Goal: Information Seeking & Learning: Learn about a topic

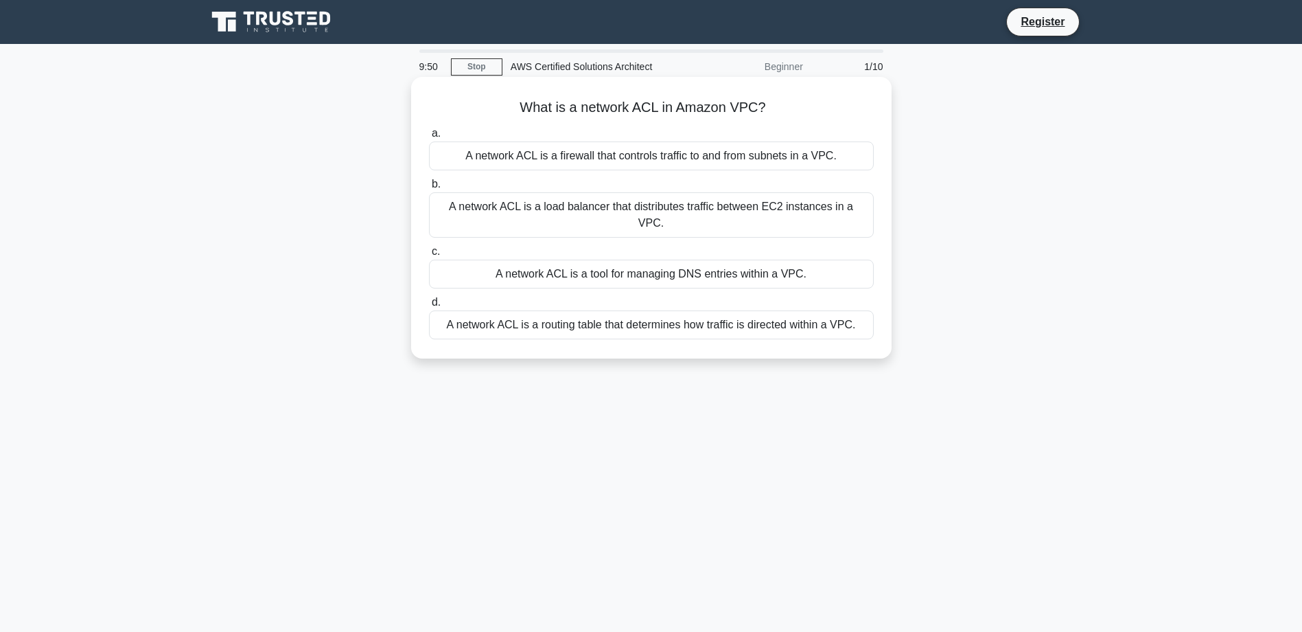
click at [811, 161] on div "A network ACL is a firewall that controls traffic to and from subnets in a VPC." at bounding box center [651, 155] width 445 height 29
click at [429, 138] on input "a. A network ACL is a firewall that controls traffic to and from subnets in a V…" at bounding box center [429, 133] width 0 height 9
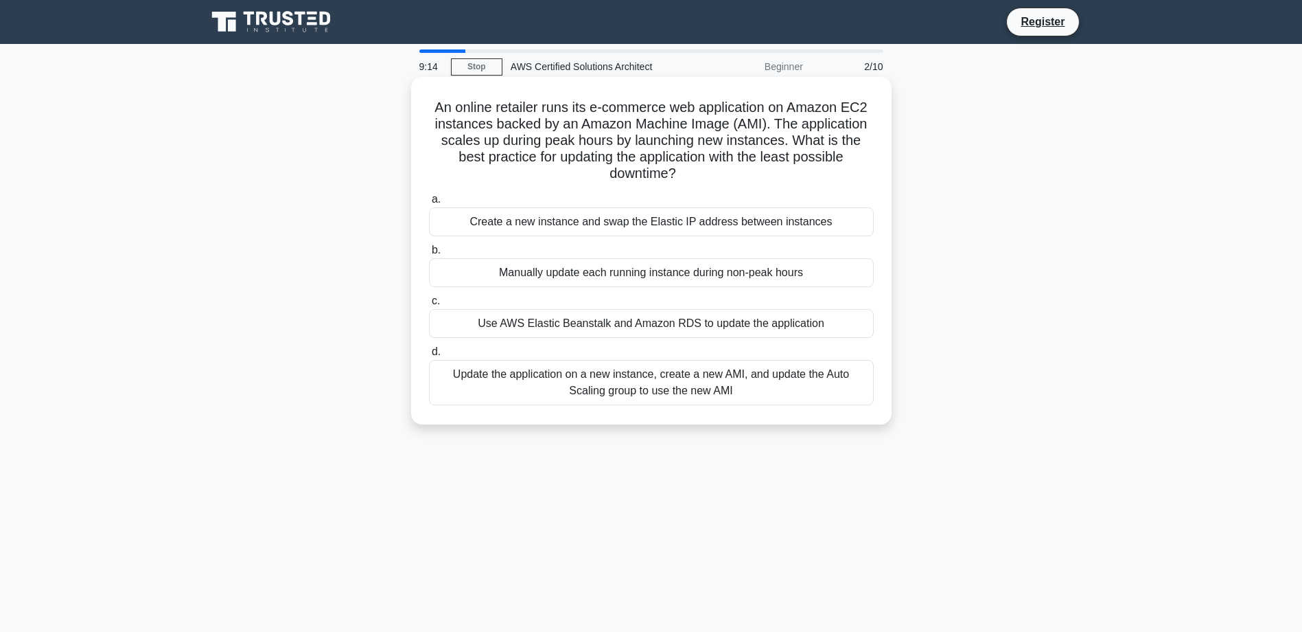
click at [727, 321] on div "Use AWS Elastic Beanstalk and Amazon RDS to update the application" at bounding box center [651, 323] width 445 height 29
click at [429, 305] on input "c. Use AWS Elastic Beanstalk and Amazon RDS to update the application" at bounding box center [429, 301] width 0 height 9
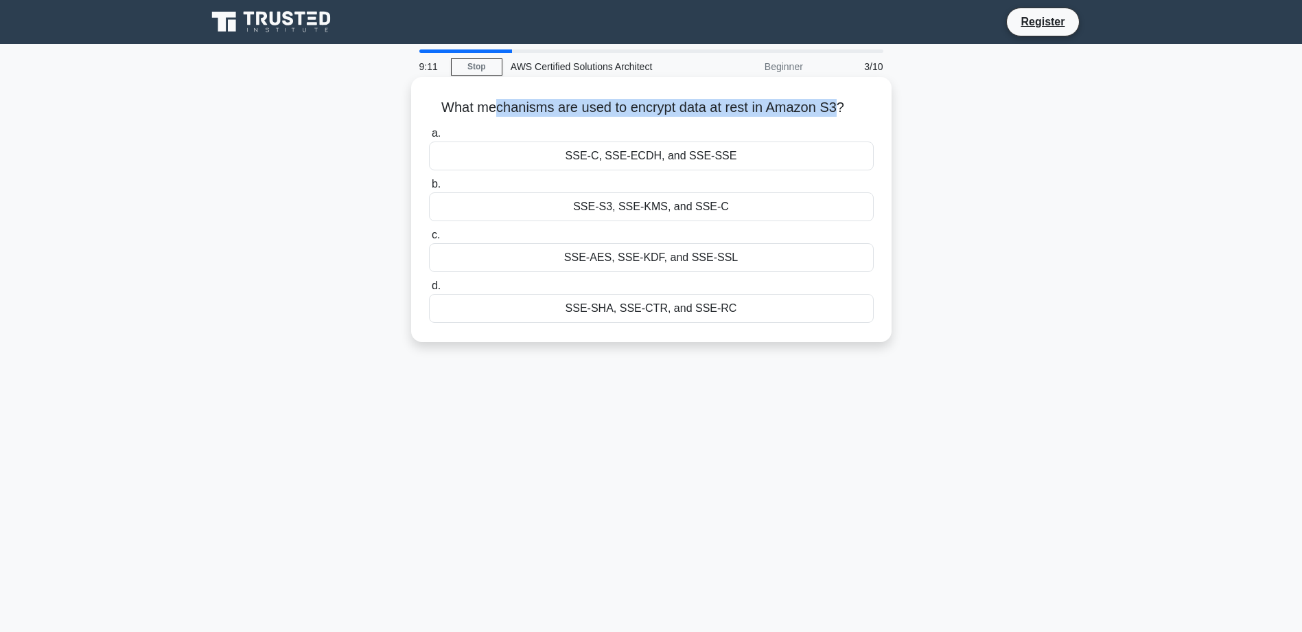
drag, startPoint x: 494, startPoint y: 110, endPoint x: 839, endPoint y: 108, distance: 345.3
click at [839, 108] on h5 "What mechanisms are used to encrypt data at rest in Amazon S3? .spinner_0XTQ{tr…" at bounding box center [652, 108] width 448 height 18
click at [663, 208] on div "SSE-S3, SSE-KMS, and SSE-C" at bounding box center [651, 206] width 445 height 29
click at [429, 189] on input "b. SSE-S3, SSE-KMS, and SSE-C" at bounding box center [429, 184] width 0 height 9
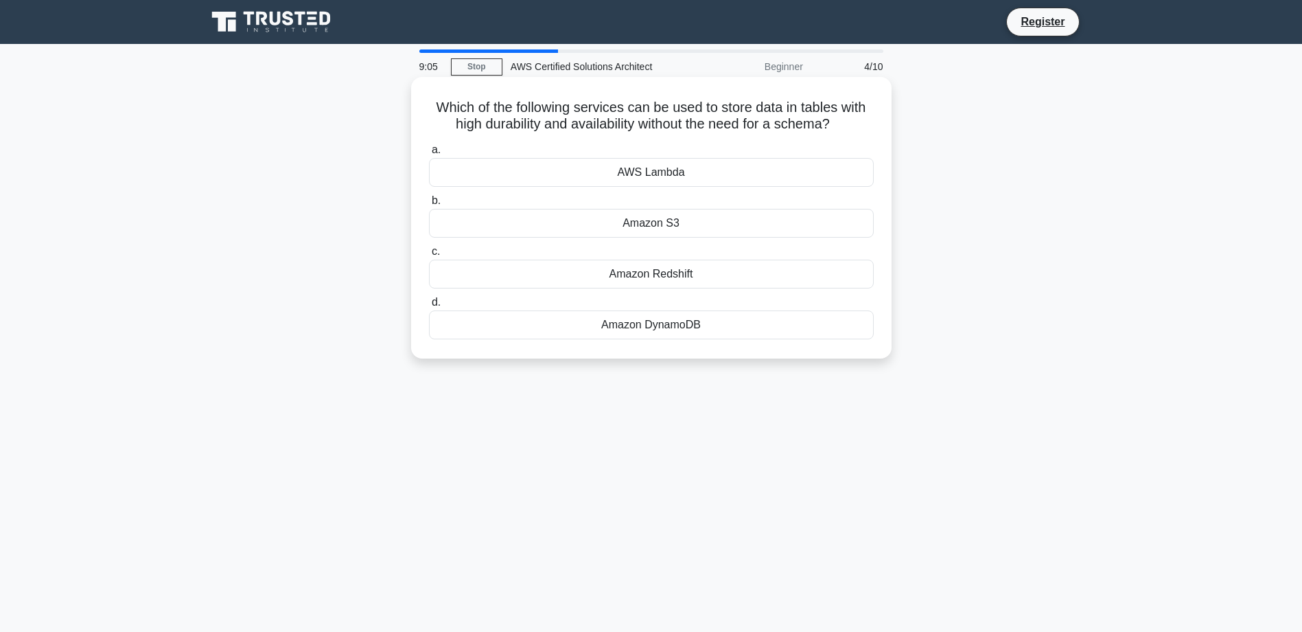
drag, startPoint x: 441, startPoint y: 107, endPoint x: 847, endPoint y: 126, distance: 406.8
click at [847, 126] on h5 "Which of the following services can be used to store data in tables with high d…" at bounding box center [652, 116] width 448 height 34
drag, startPoint x: 847, startPoint y: 126, endPoint x: 684, endPoint y: 119, distance: 162.8
click at [684, 119] on h5 "Which of the following services can be used to store data in tables with high d…" at bounding box center [652, 116] width 448 height 34
click at [656, 224] on div "Amazon S3" at bounding box center [651, 223] width 445 height 29
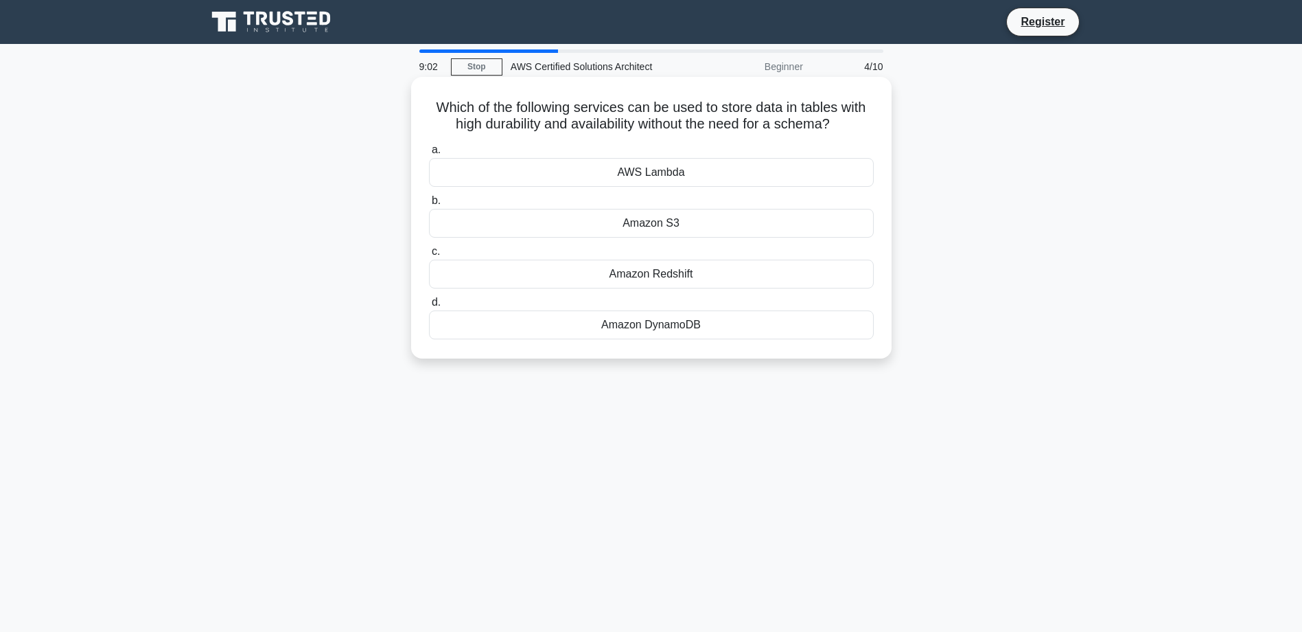
click at [429, 205] on input "b. Amazon S3" at bounding box center [429, 200] width 0 height 9
click at [654, 171] on div "AWS Data Pipeline" at bounding box center [651, 172] width 445 height 29
click at [429, 154] on input "a. AWS Data Pipeline" at bounding box center [429, 150] width 0 height 9
drag, startPoint x: 461, startPoint y: 97, endPoint x: 837, endPoint y: 126, distance: 377.3
click at [837, 126] on h5 "Which AWS service can be used to host and manage a fully-featured MySQL-compati…" at bounding box center [652, 116] width 448 height 34
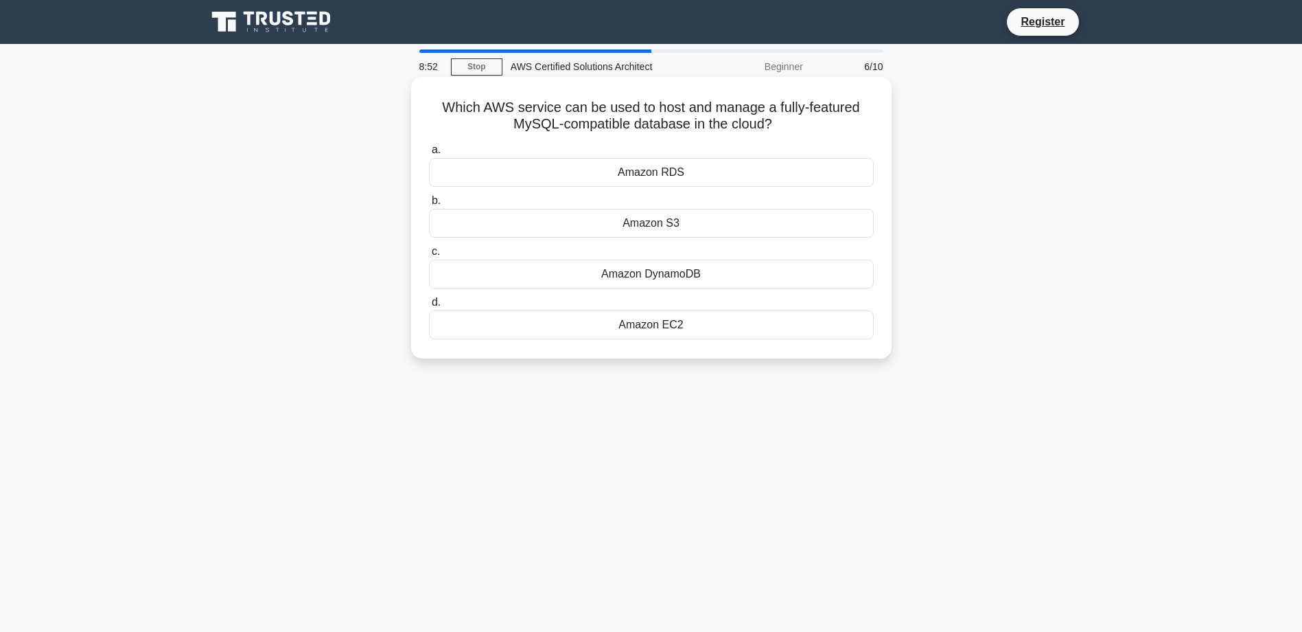
click at [648, 178] on div "Amazon RDS" at bounding box center [651, 172] width 445 height 29
click at [429, 154] on input "a. Amazon RDS" at bounding box center [429, 150] width 0 height 9
drag, startPoint x: 469, startPoint y: 99, endPoint x: 786, endPoint y: 121, distance: 317.9
click at [786, 121] on h5 "Which of the following AWS services can be used to manage user authentication a…" at bounding box center [652, 116] width 448 height 34
click at [643, 274] on div "AWS IAM" at bounding box center [651, 273] width 445 height 29
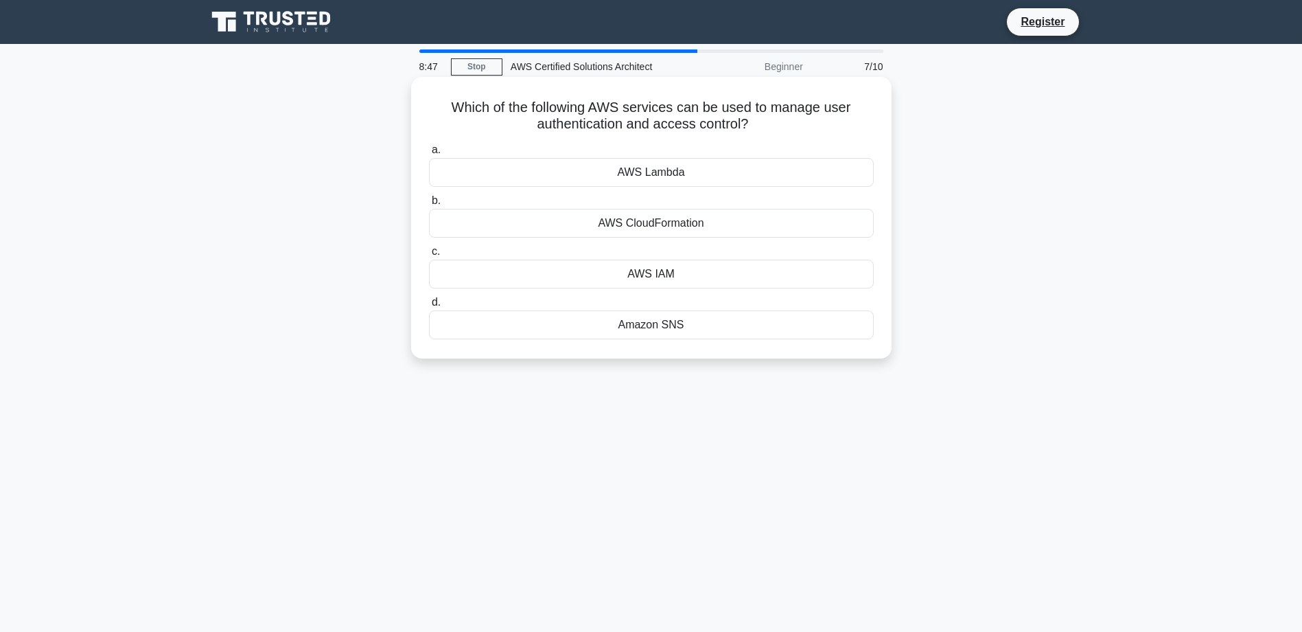
click at [429, 256] on input "c. AWS IAM" at bounding box center [429, 251] width 0 height 9
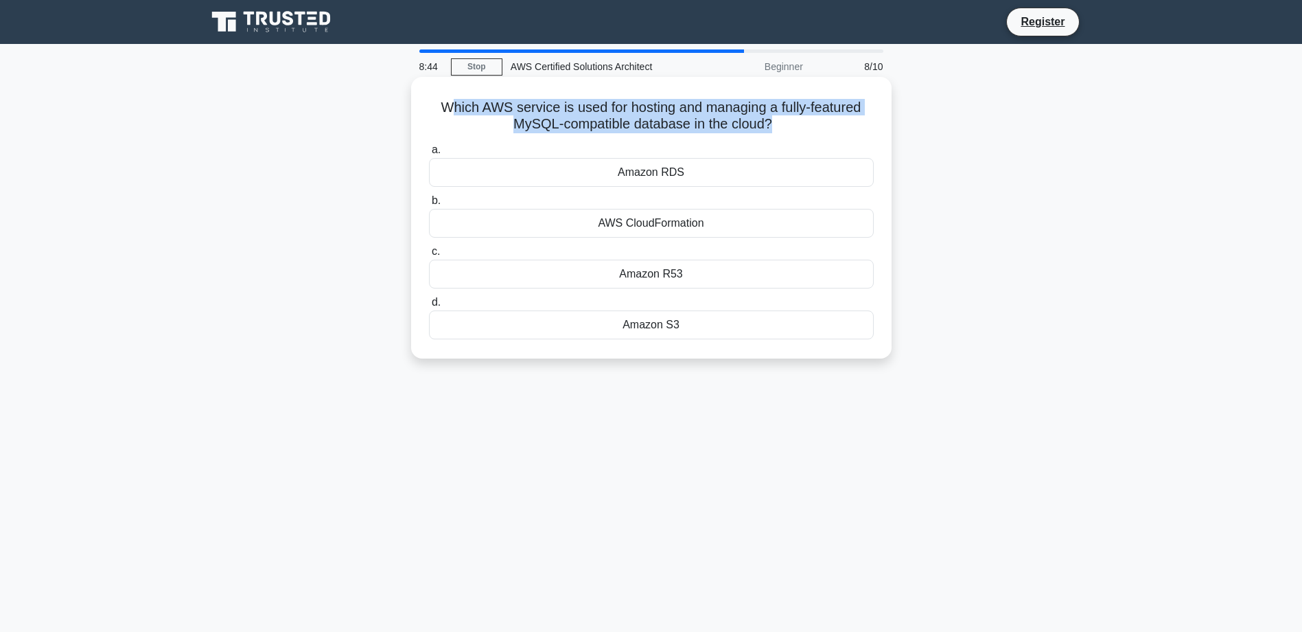
drag, startPoint x: 447, startPoint y: 108, endPoint x: 774, endPoint y: 130, distance: 328.2
click at [774, 130] on h5 "Which AWS service is used for hosting and managing a fully-featured MySQL-compa…" at bounding box center [652, 116] width 448 height 34
click at [595, 112] on h5 "Which AWS service is used for hosting and managing a fully-featured MySQL-compa…" at bounding box center [652, 116] width 448 height 34
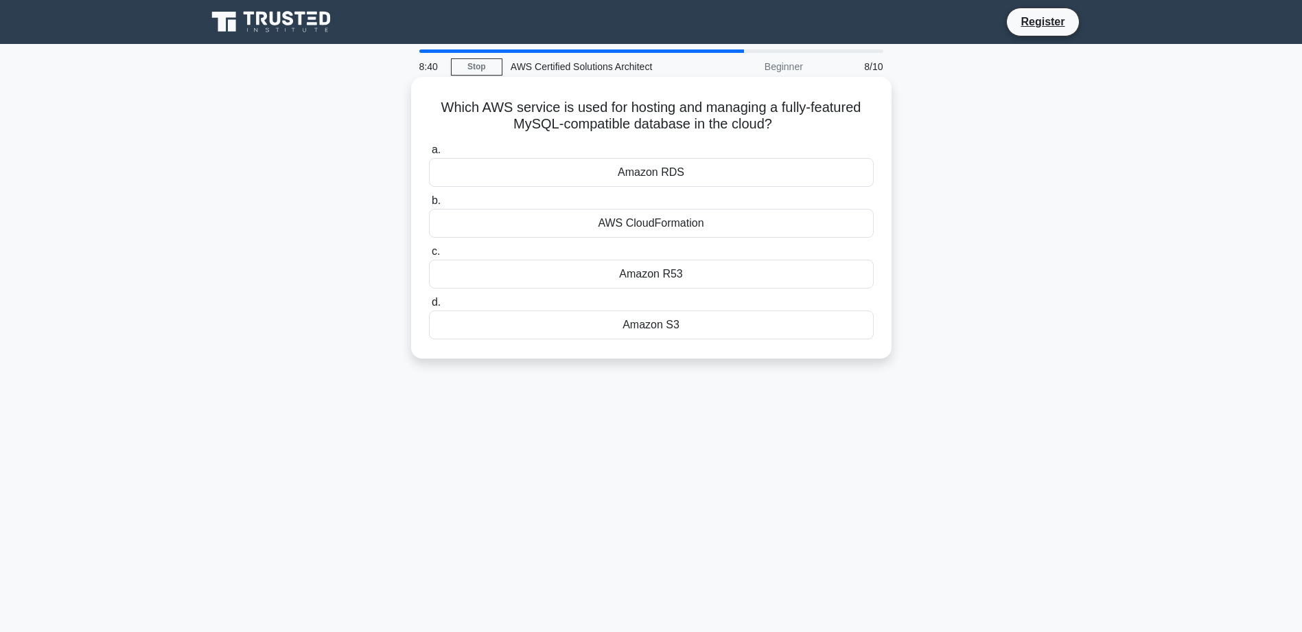
click at [657, 224] on div "AWS CloudFormation" at bounding box center [651, 223] width 445 height 29
click at [429, 205] on input "b. AWS CloudFormation" at bounding box center [429, 200] width 0 height 9
click at [667, 327] on div "Amazon CloudWatch" at bounding box center [651, 324] width 445 height 29
click at [429, 307] on input "d. Amazon CloudWatch" at bounding box center [429, 302] width 0 height 9
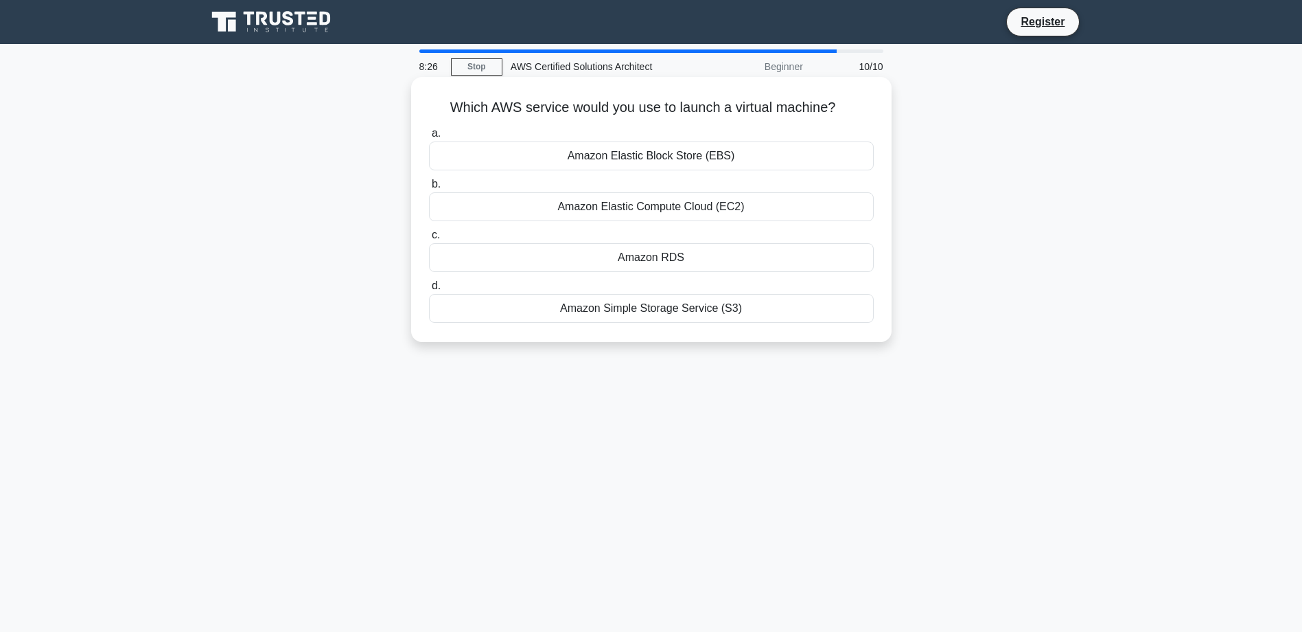
click at [691, 207] on div "Amazon Elastic Compute Cloud (EC2)" at bounding box center [651, 206] width 445 height 29
click at [429, 189] on input "b. Amazon Elastic Compute Cloud (EC2)" at bounding box center [429, 184] width 0 height 9
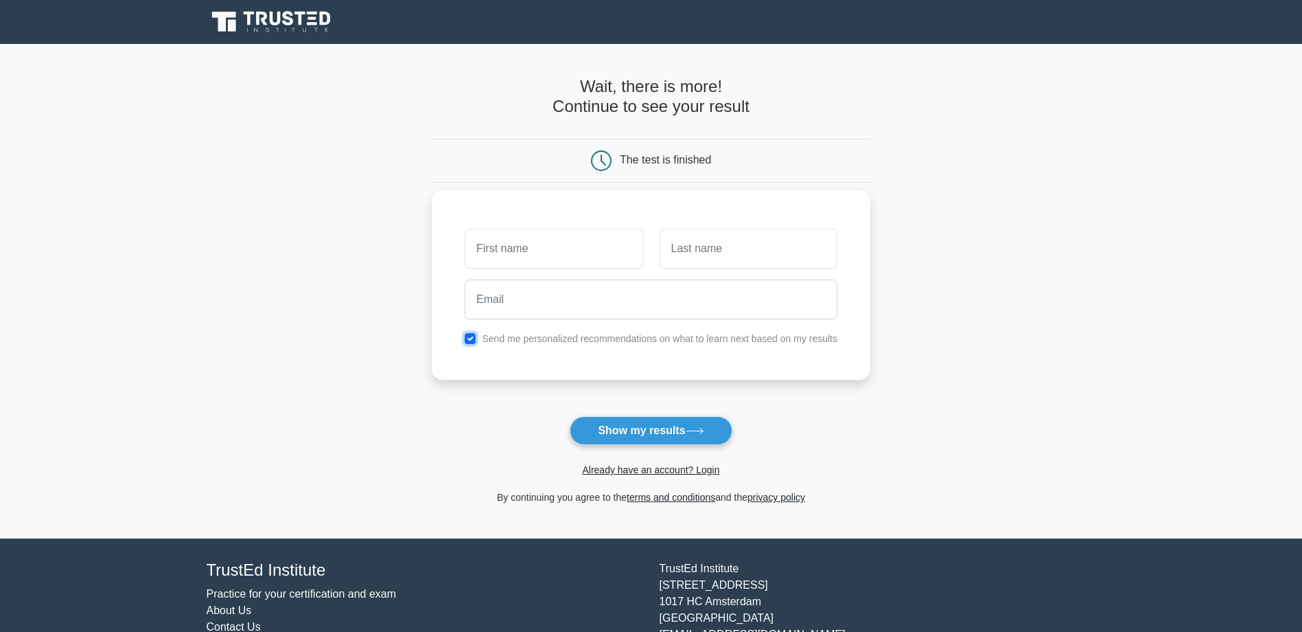
click at [469, 340] on input "checkbox" at bounding box center [470, 338] width 11 height 11
checkbox input "false"
click at [499, 254] on input "text" at bounding box center [554, 249] width 178 height 40
type input "dd"
click at [745, 241] on input "text" at bounding box center [749, 249] width 178 height 40
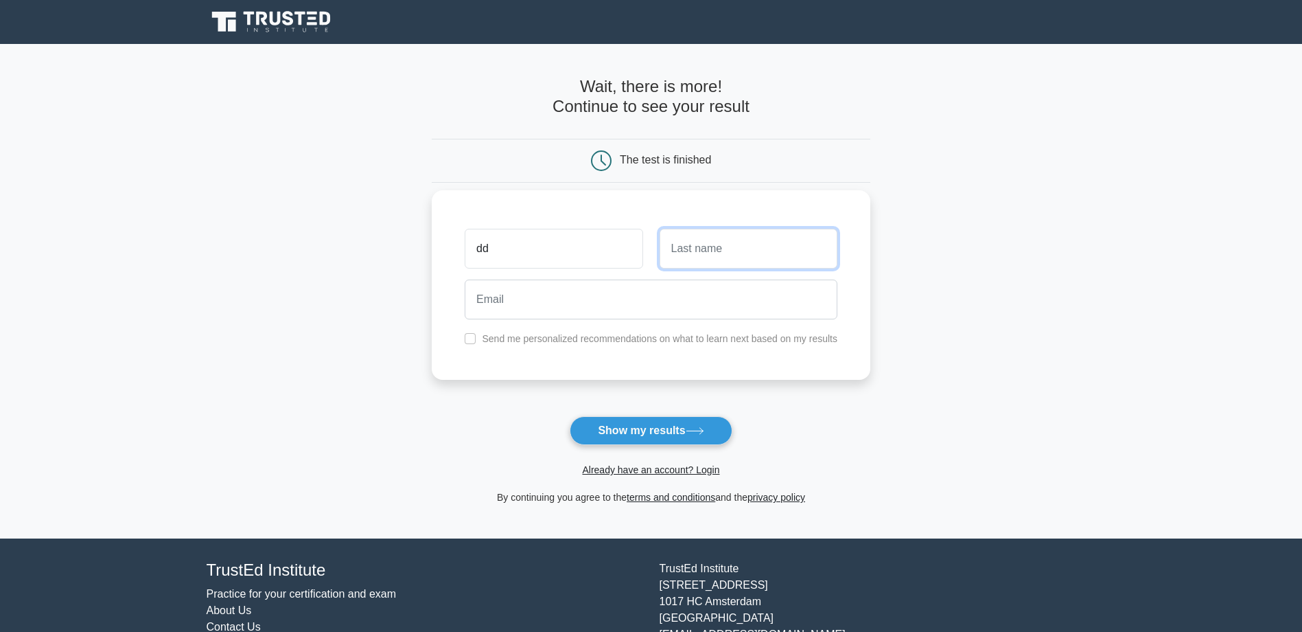
click at [745, 241] on input "text" at bounding box center [749, 249] width 178 height 40
type input "dd"
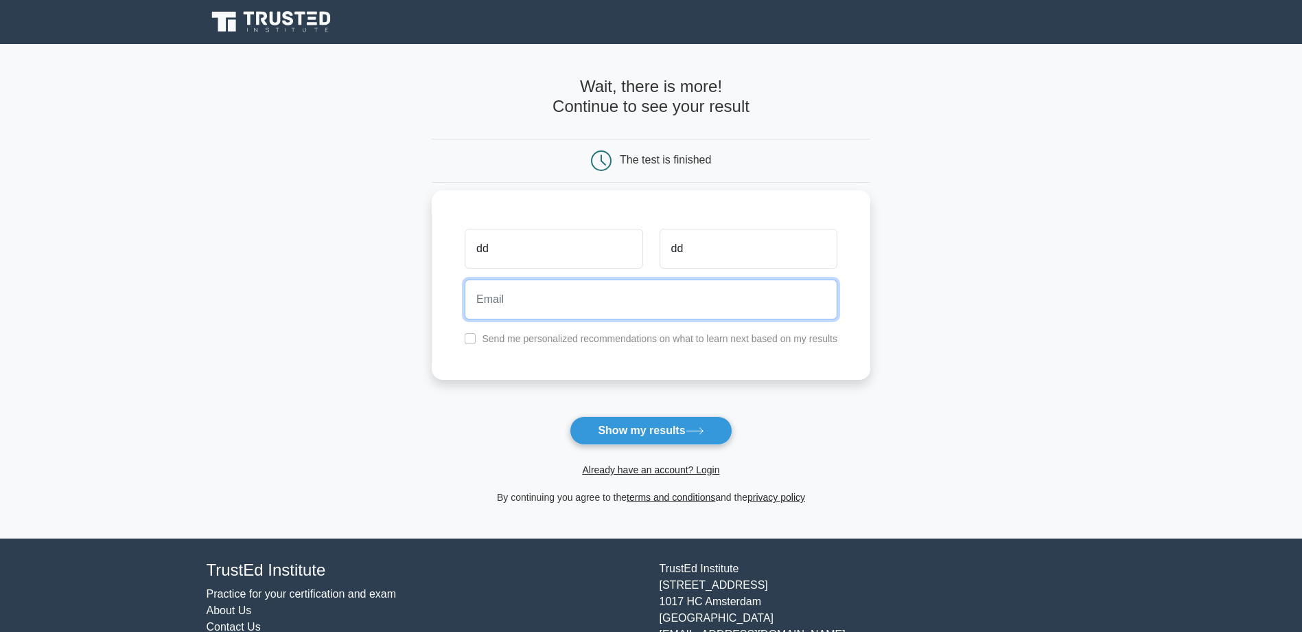
click at [628, 312] on input "email" at bounding box center [651, 299] width 373 height 40
type input "dff@gmail.com"
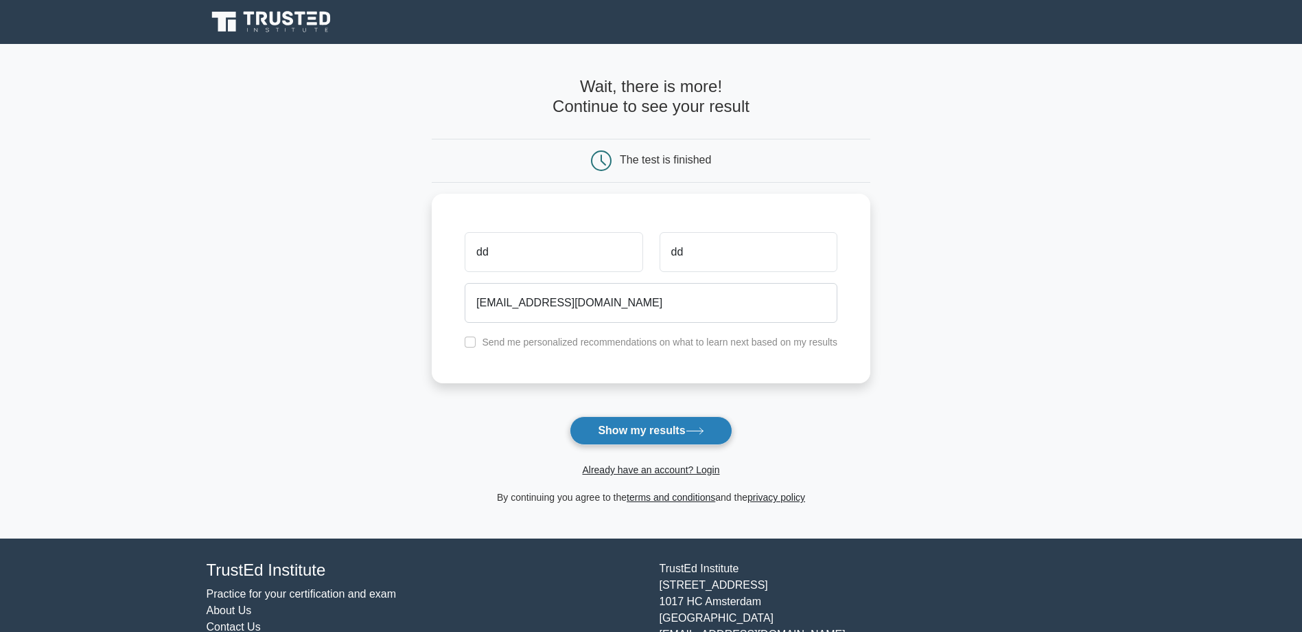
click at [671, 428] on button "Show my results" at bounding box center [651, 430] width 162 height 29
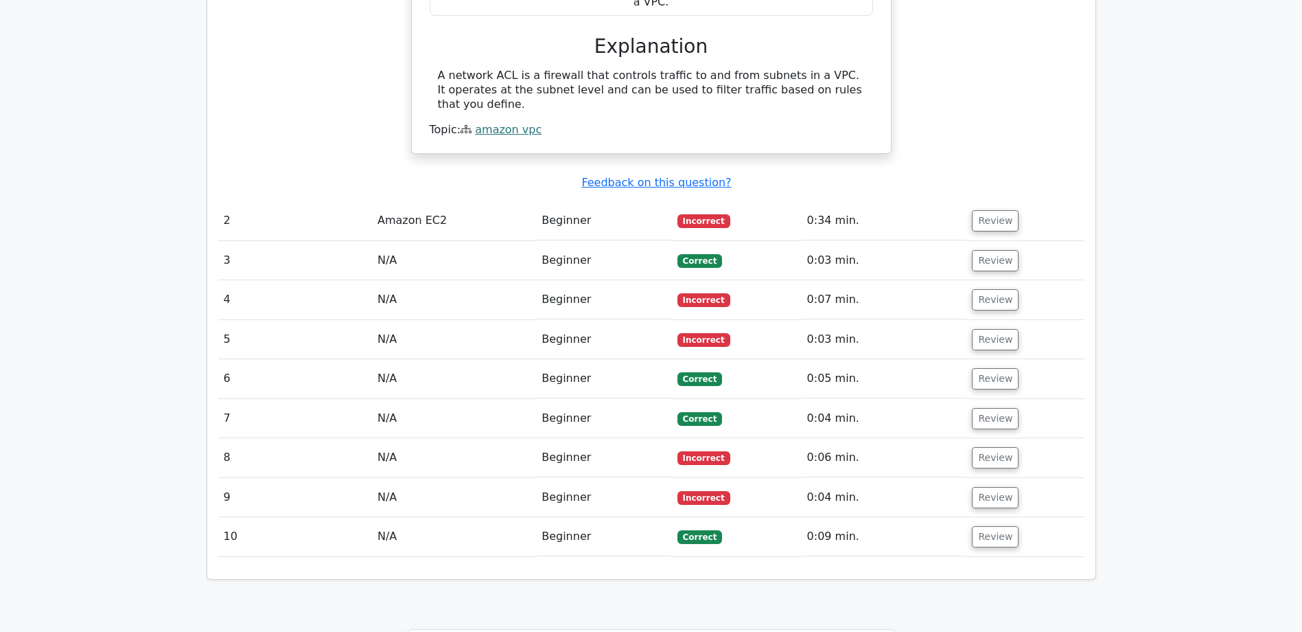
scroll to position [1352, 0]
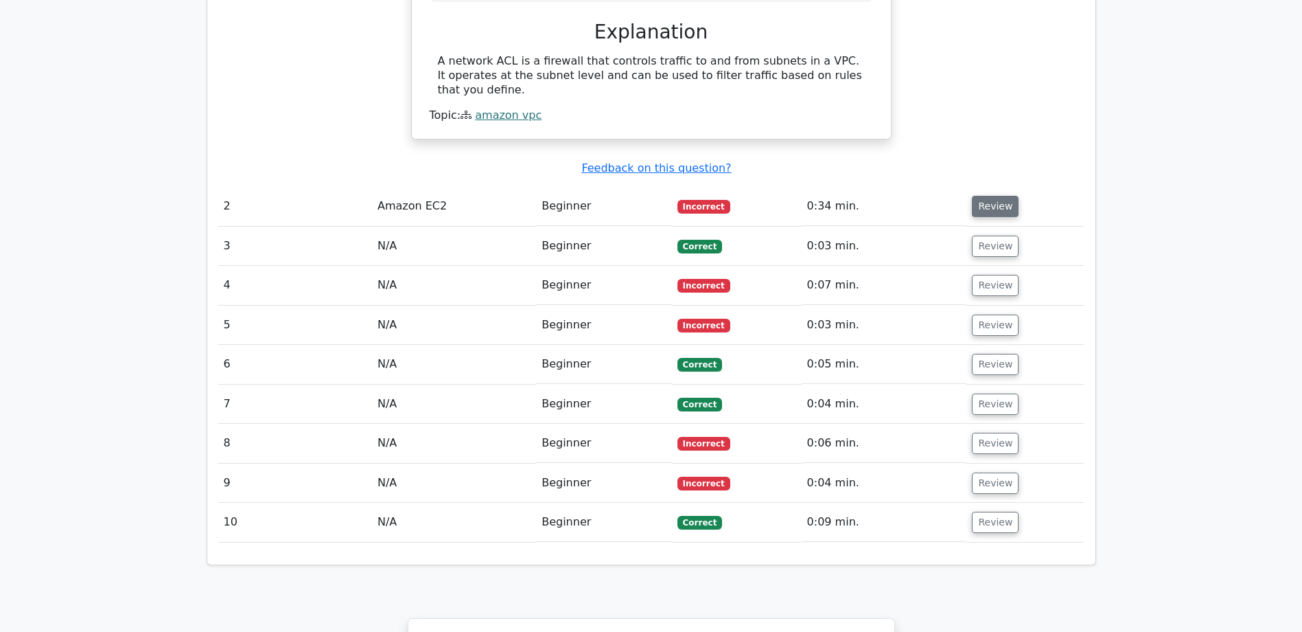
click at [986, 196] on button "Review" at bounding box center [995, 206] width 47 height 21
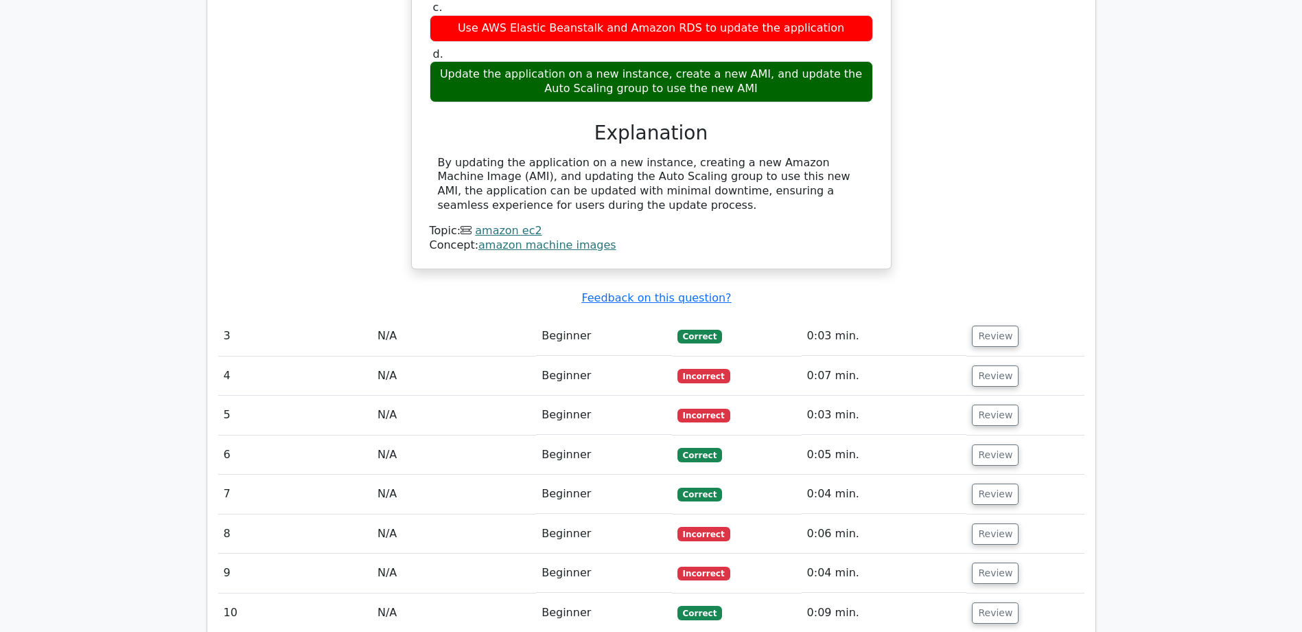
scroll to position [1804, 0]
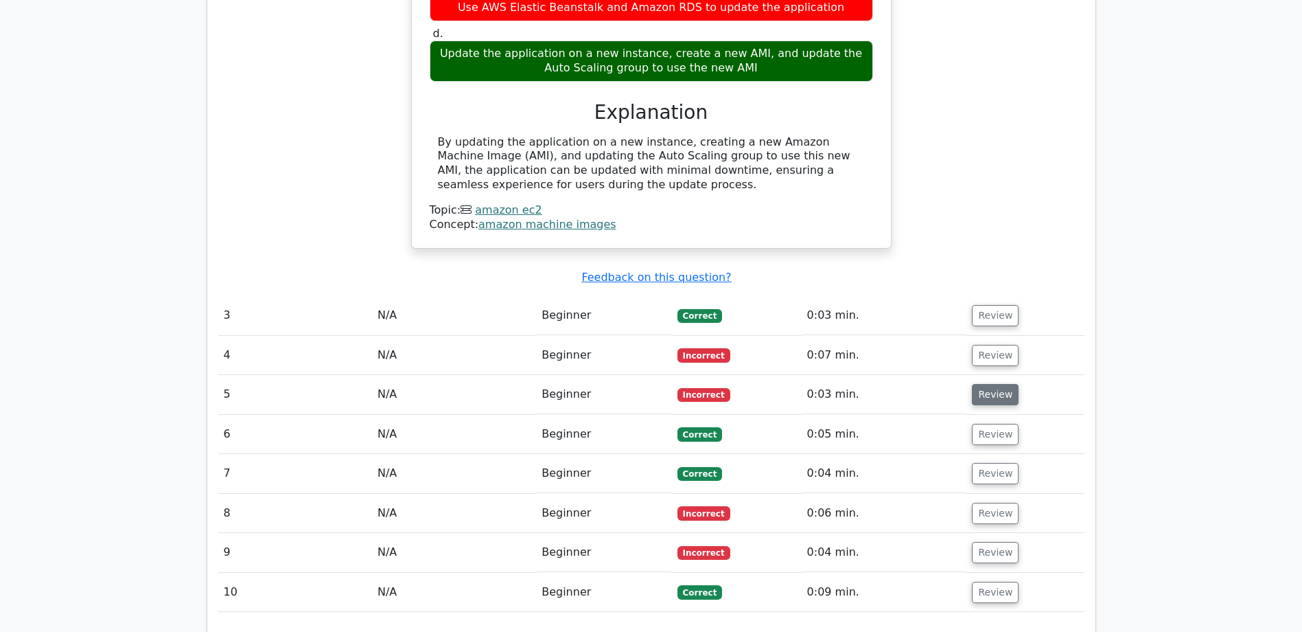
click at [985, 384] on button "Review" at bounding box center [995, 394] width 47 height 21
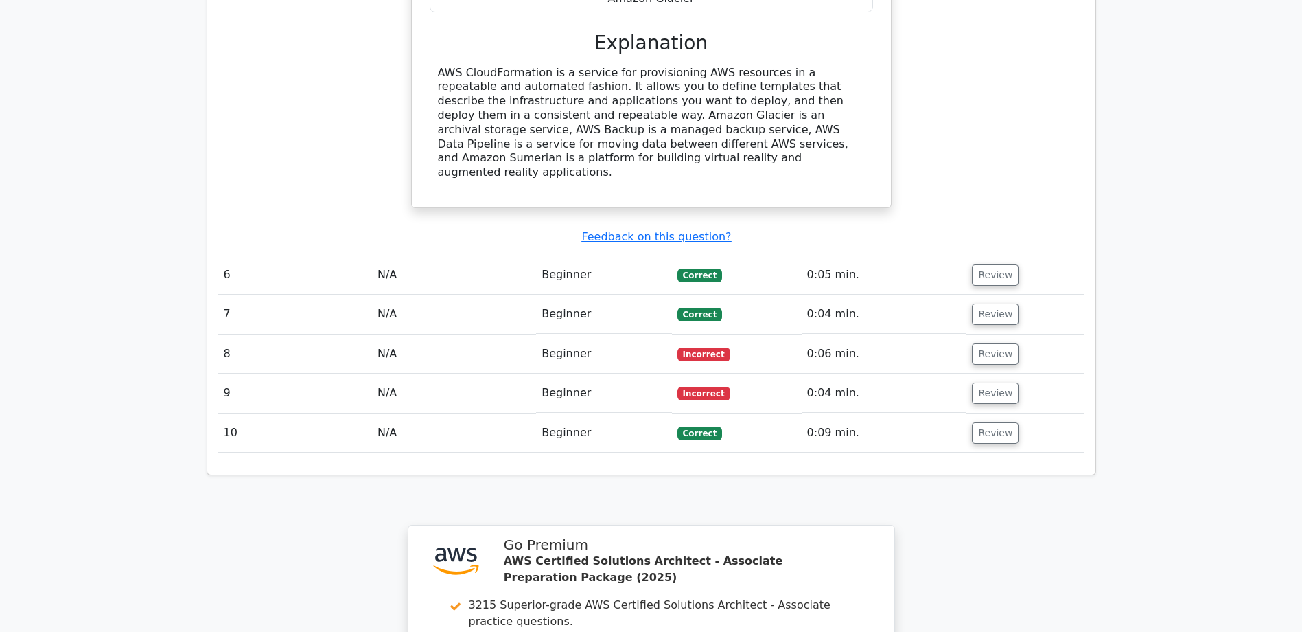
scroll to position [2497, 0]
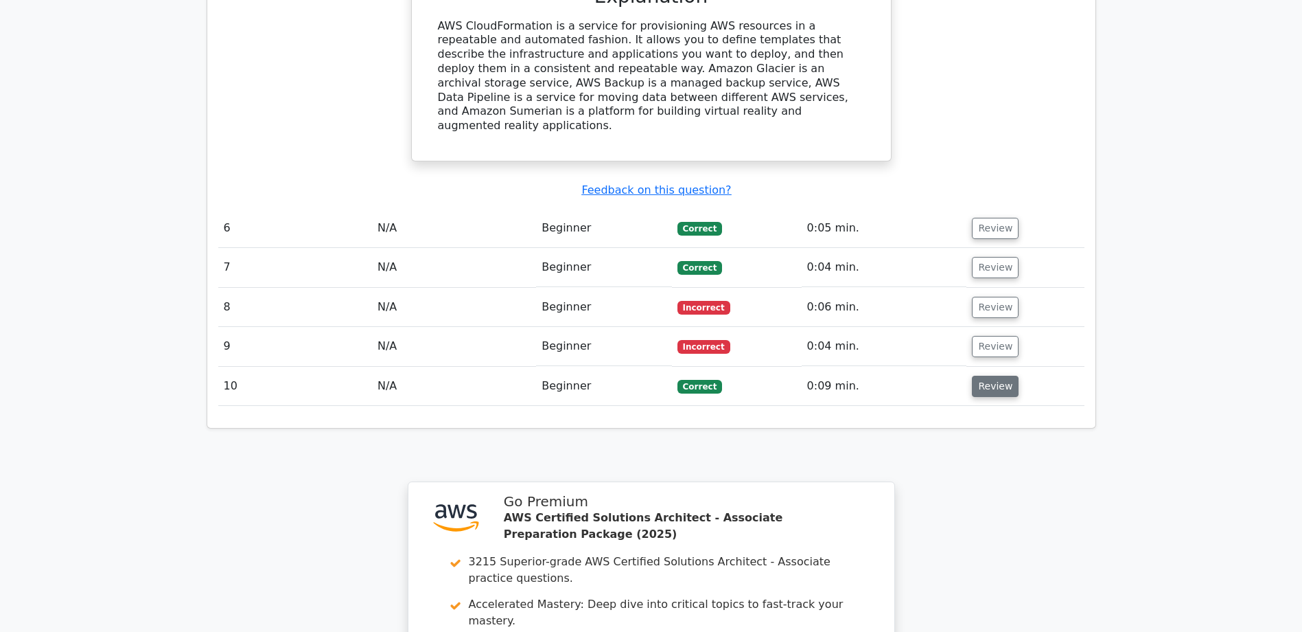
click at [997, 375] on button "Review" at bounding box center [995, 385] width 47 height 21
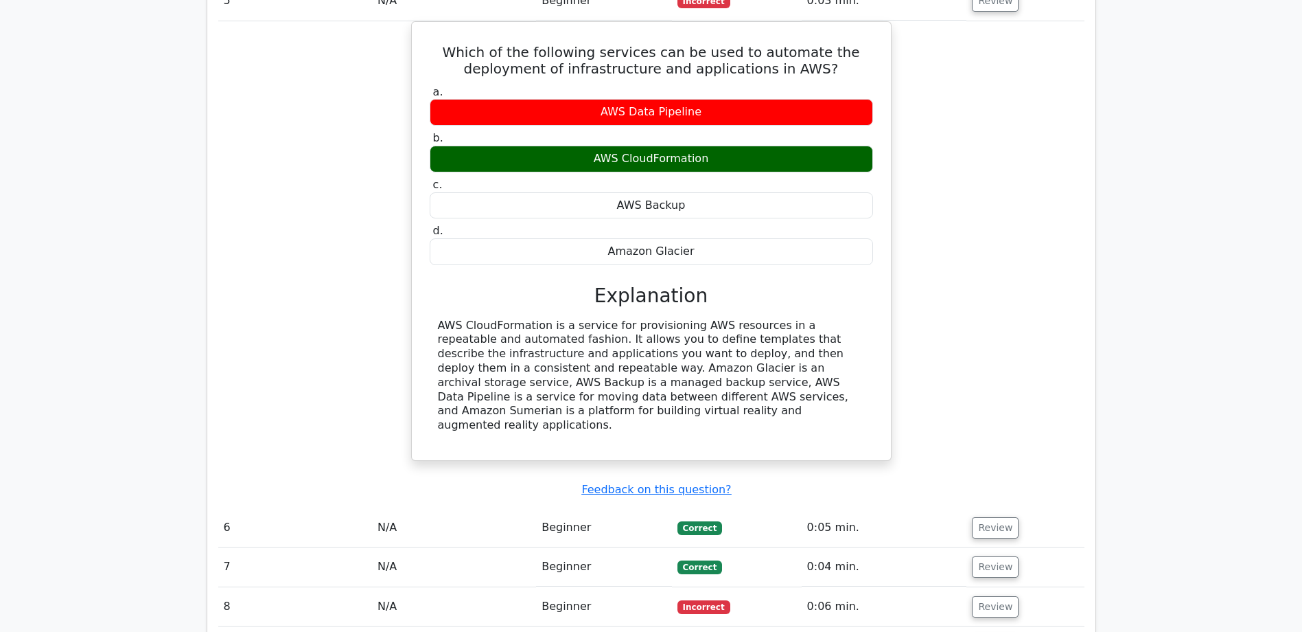
scroll to position [2196, 0]
